Goal: Browse casually

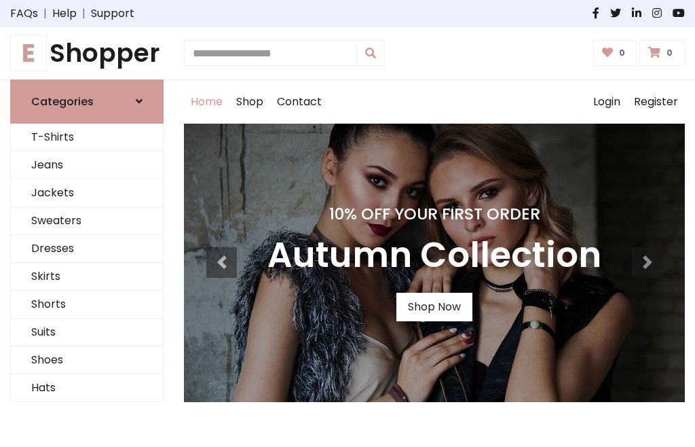
click at [348, 223] on h4 "10% Off Your First Order" at bounding box center [435, 213] width 334 height 19
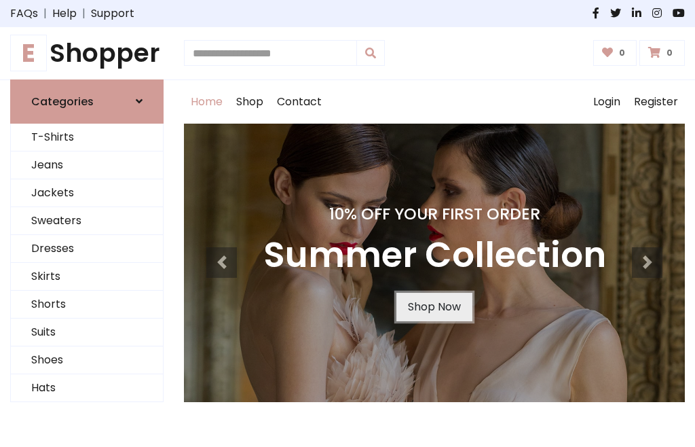
click at [434, 306] on link "Shop Now" at bounding box center [435, 307] width 76 height 29
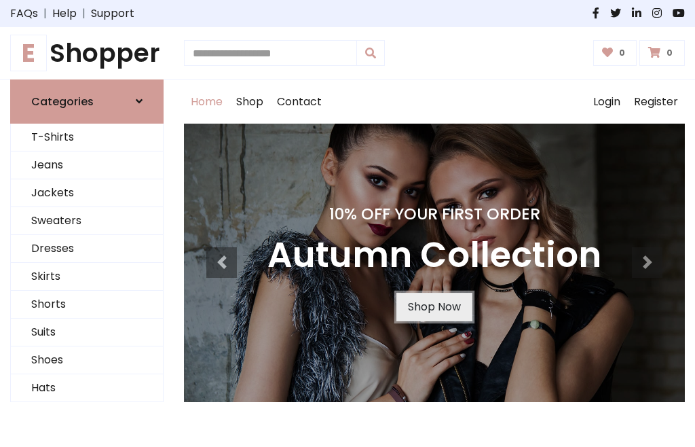
click at [434, 306] on link "Shop Now" at bounding box center [435, 307] width 76 height 29
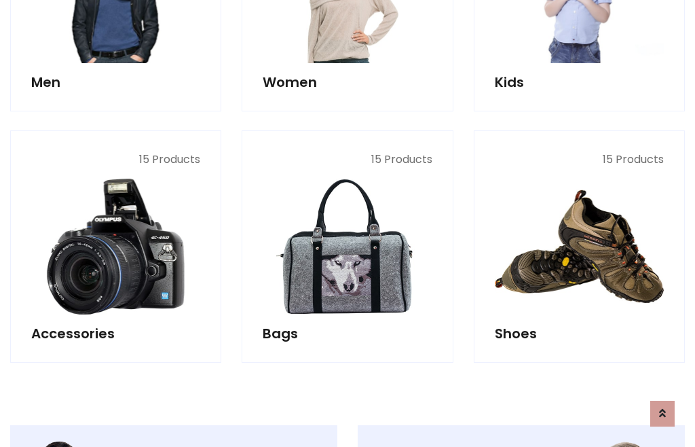
scroll to position [1354, 0]
